Goal: Obtain resource: Download file/media

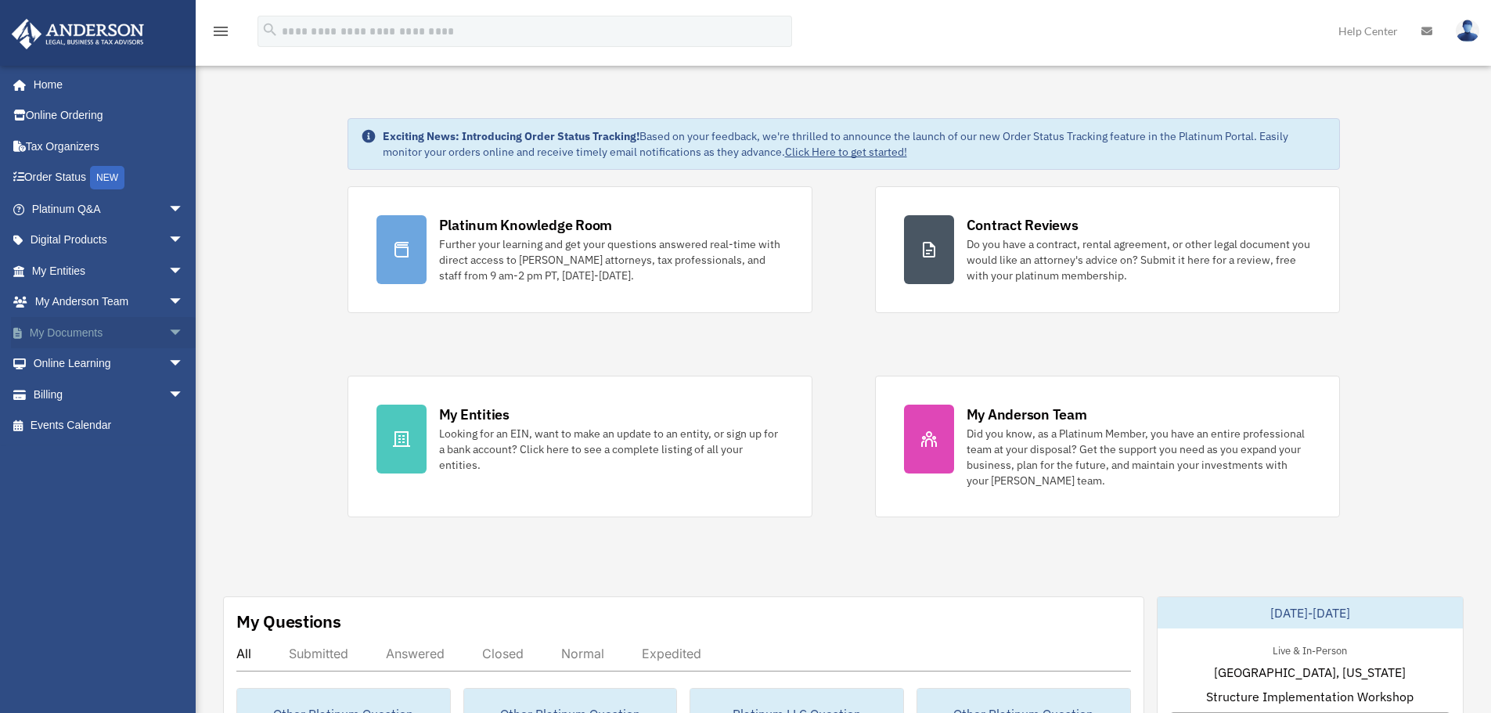
click at [172, 333] on span "arrow_drop_down" at bounding box center [183, 333] width 31 height 32
click at [74, 364] on link "Box" at bounding box center [115, 363] width 186 height 31
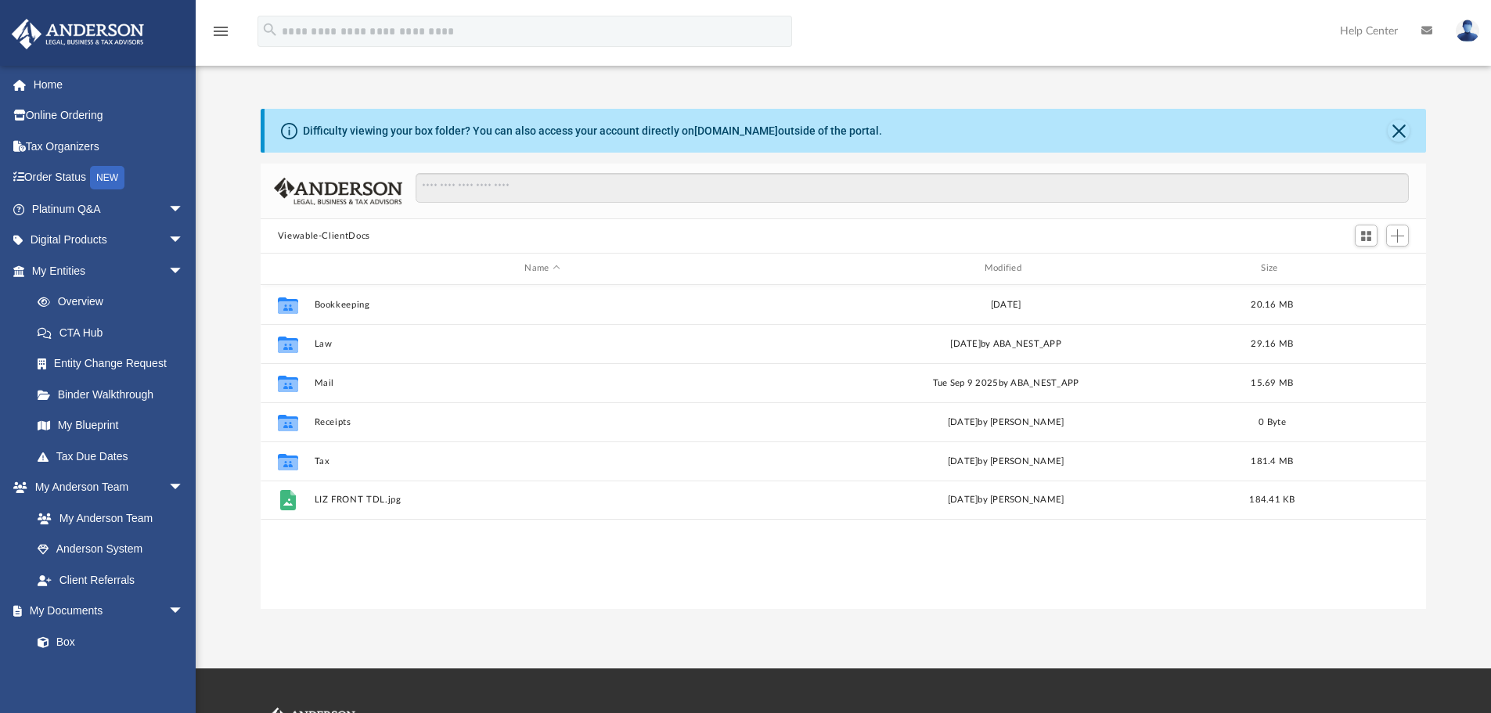
scroll to position [344, 1154]
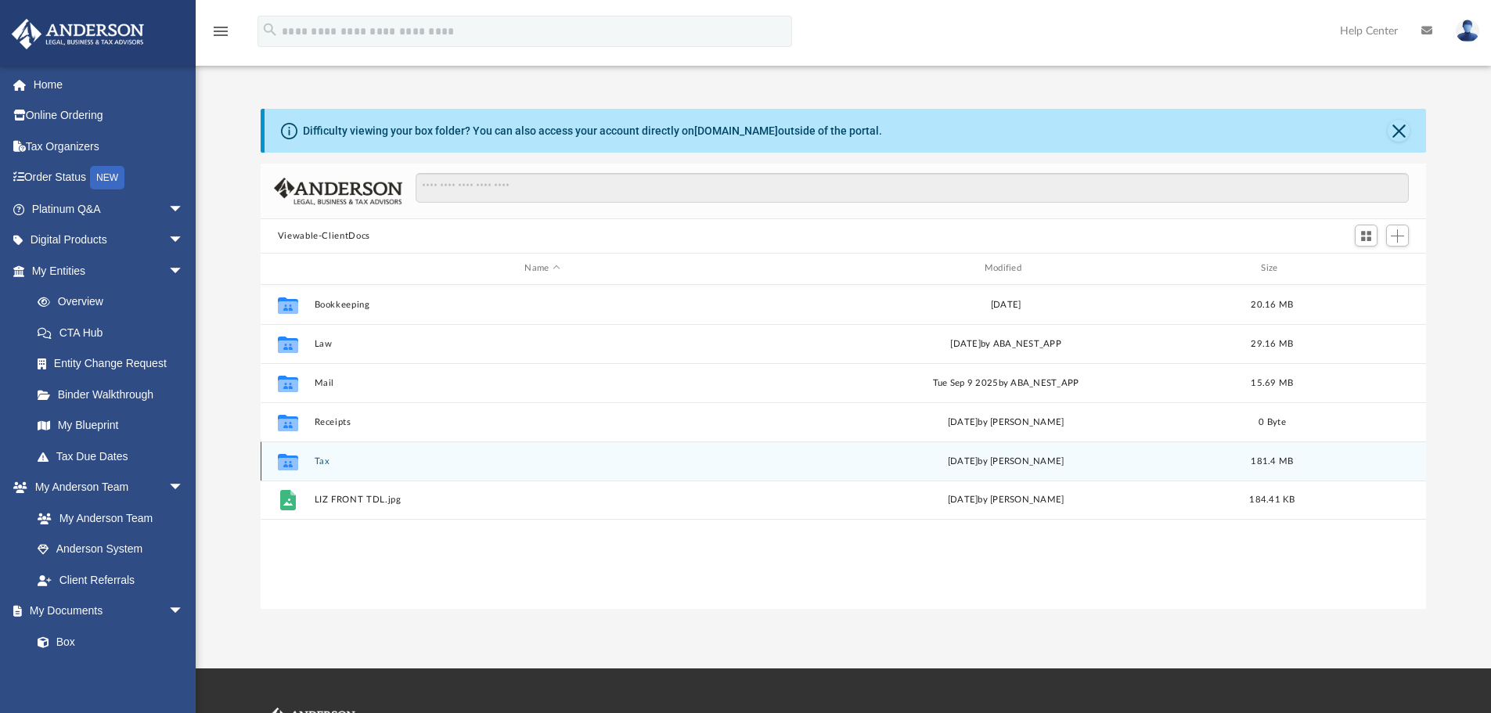
click at [317, 457] on button "Tax" at bounding box center [542, 461] width 456 height 10
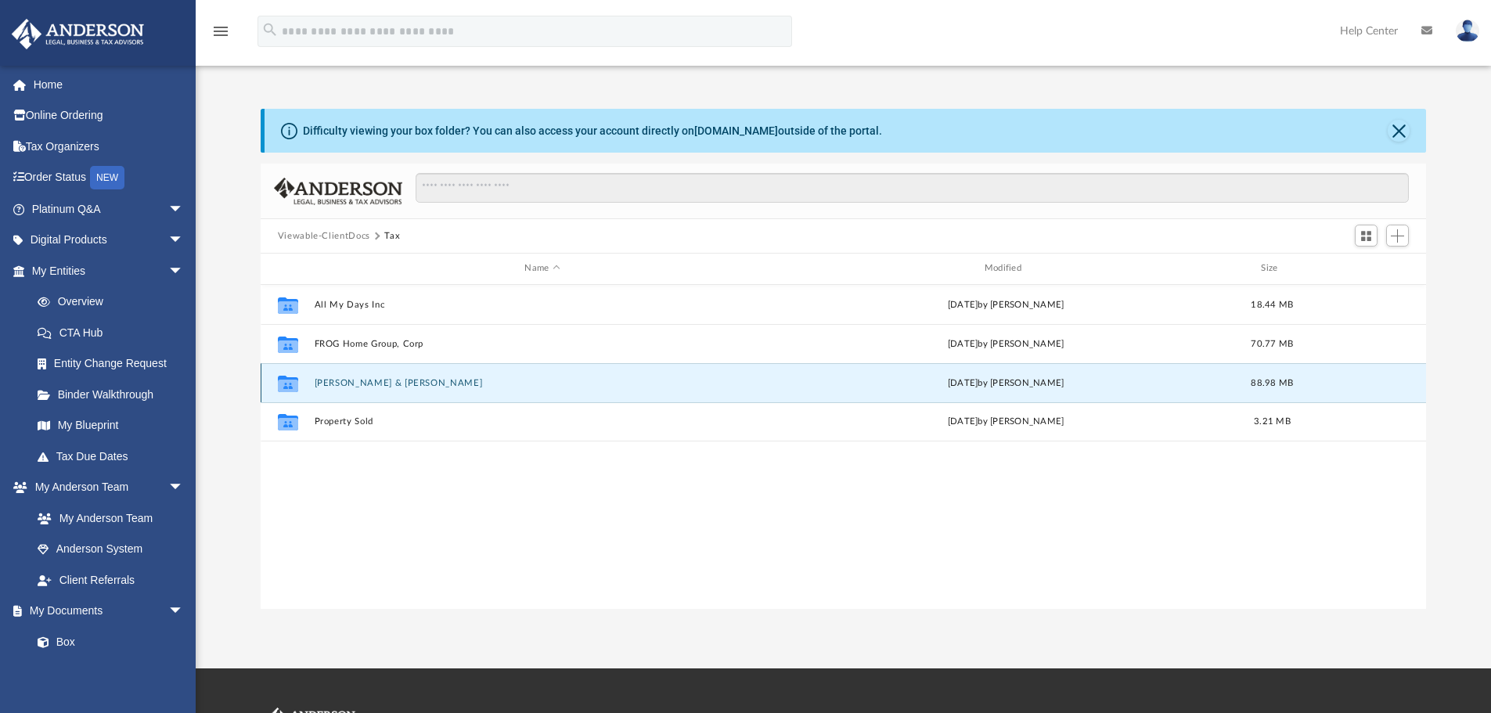
click at [333, 382] on button "Jones-Fuentes, Pamela & Fuentes, Tony" at bounding box center [542, 383] width 456 height 10
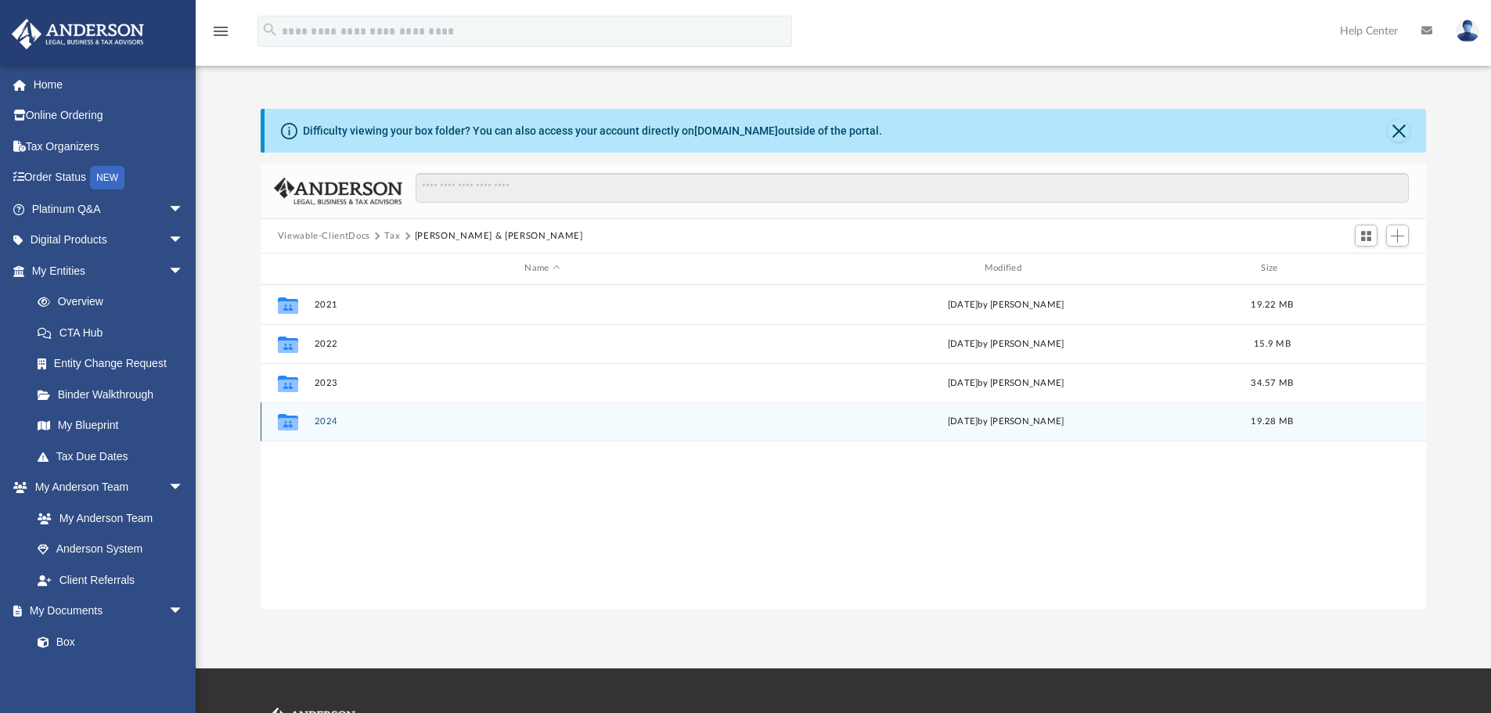
click at [325, 415] on div "Collaborated Folder 2024 Tue Jun 3 2025 by Troy Butler 19.28 MB" at bounding box center [844, 421] width 1166 height 39
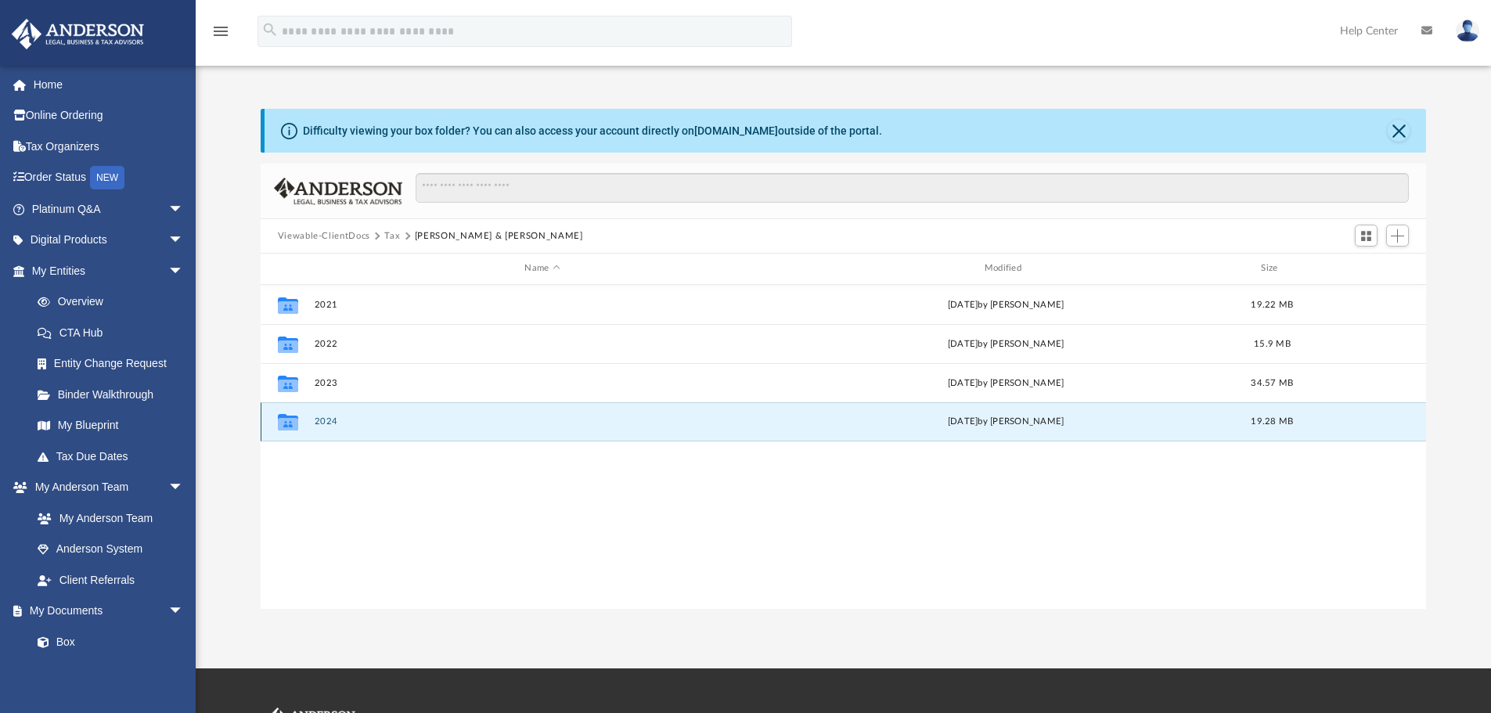
click at [317, 419] on button "2024" at bounding box center [542, 421] width 456 height 10
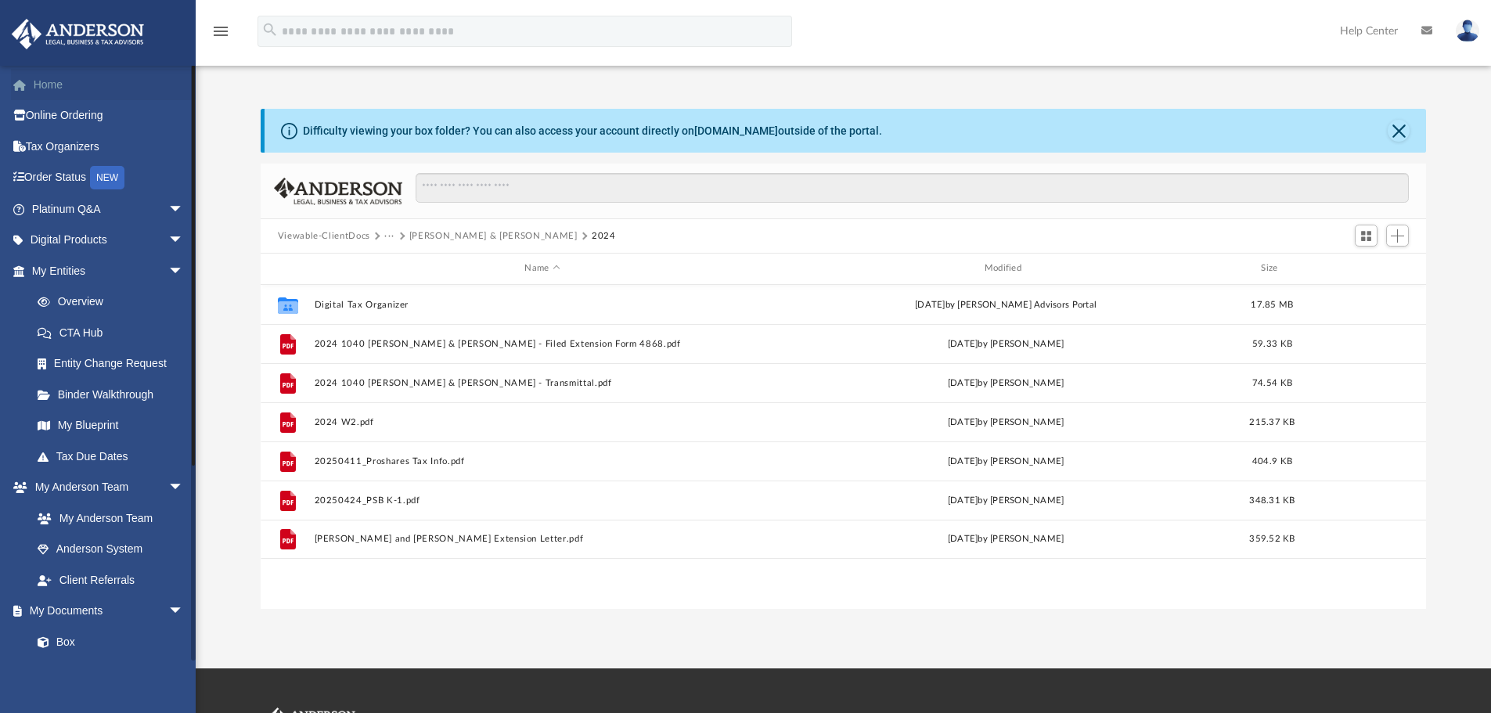
click at [44, 87] on link "Home" at bounding box center [109, 84] width 196 height 31
